Goal: Task Accomplishment & Management: Manage account settings

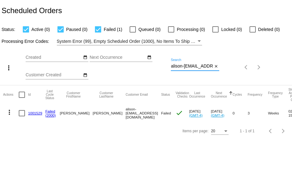
scroll to position [0, 13]
drag, startPoint x: 171, startPoint y: 67, endPoint x: 221, endPoint y: 68, distance: 49.8
click at [221, 68] on div "more_vert Aug Jan Feb Mar [DATE]" at bounding box center [146, 65] width 292 height 40
paste input "[EMAIL_ADDRESS][DOMAIN_NAME]"
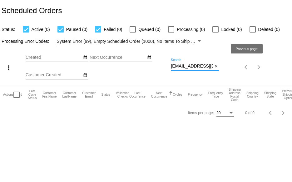
click at [247, 67] on div "more_vert Aug Jan Feb Mar [DATE]" at bounding box center [146, 65] width 292 height 40
paste input "[PERSON_NAME]"
drag, startPoint x: 191, startPoint y: 65, endPoint x: 140, endPoint y: 65, distance: 51.0
click at [140, 65] on div "more_vert Aug Jan Feb Mar [DATE]" at bounding box center [146, 65] width 292 height 40
paste input "[PERSON_NAME][EMAIL_ADDRESS][DOMAIN_NAME]"
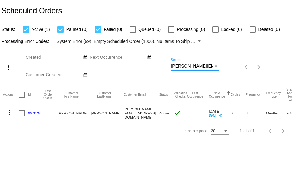
type input "[PERSON_NAME][EMAIL_ADDRESS][DOMAIN_NAME]"
click at [31, 112] on link "997075" at bounding box center [34, 113] width 12 height 4
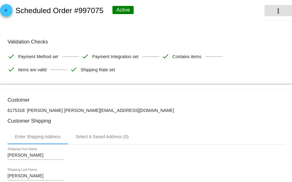
click at [276, 8] on mat-icon "more_vert" at bounding box center [279, 11] width 8 height 8
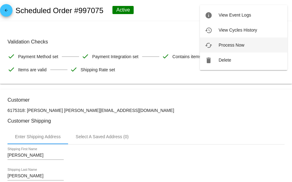
click at [233, 44] on span "Process Now" at bounding box center [232, 45] width 26 height 5
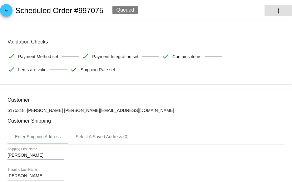
click at [269, 11] on button "more_vert" at bounding box center [279, 10] width 28 height 11
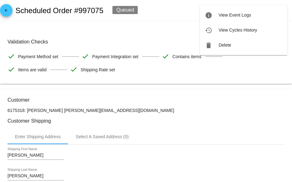
click at [8, 13] on div at bounding box center [146, 91] width 292 height 182
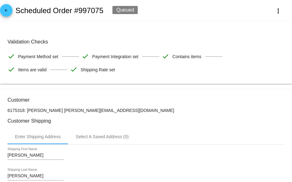
click at [6, 10] on mat-icon "arrow_back" at bounding box center [7, 12] width 8 height 8
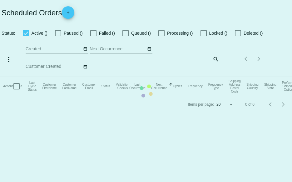
checkbox input "true"
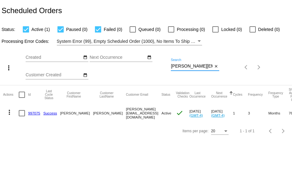
drag, startPoint x: 209, startPoint y: 67, endPoint x: 130, endPoint y: 66, distance: 78.5
click at [130, 66] on div "more_vert Aug Jan Feb Mar [DATE]" at bounding box center [146, 65] width 292 height 40
paste input "[EMAIL_ADDRESS]"
type input "[EMAIL_ADDRESS][DOMAIN_NAME]"
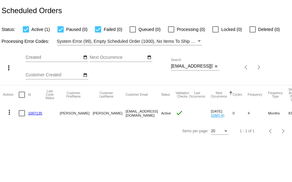
click at [36, 112] on link "1007135" at bounding box center [35, 113] width 14 height 4
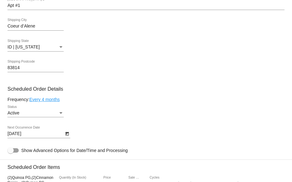
scroll to position [250, 0]
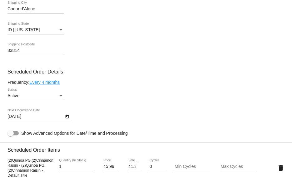
click at [40, 83] on link "Every 4 months" at bounding box center [44, 82] width 30 height 5
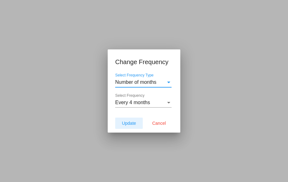
click at [130, 123] on span "Update" at bounding box center [129, 123] width 14 height 5
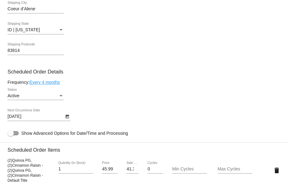
type input "[DATE]"
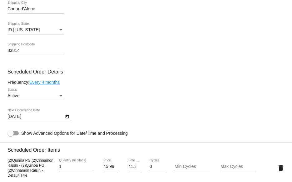
click at [65, 119] on icon "Open calendar" at bounding box center [66, 117] width 3 height 4
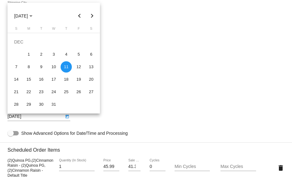
click at [154, 9] on div at bounding box center [146, 91] width 292 height 182
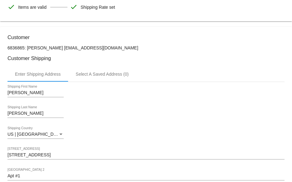
scroll to position [0, 0]
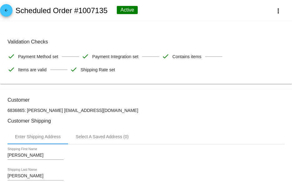
click at [4, 12] on mat-icon "arrow_back" at bounding box center [7, 12] width 8 height 8
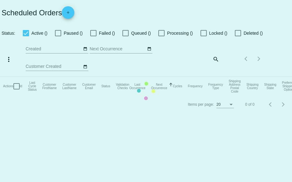
checkbox input "true"
